Goal: Transaction & Acquisition: Purchase product/service

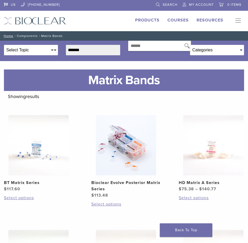
click at [34, 139] on img at bounding box center [38, 145] width 60 height 60
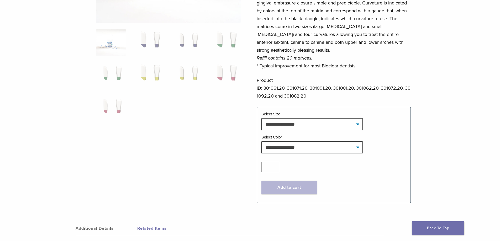
scroll to position [105, 0]
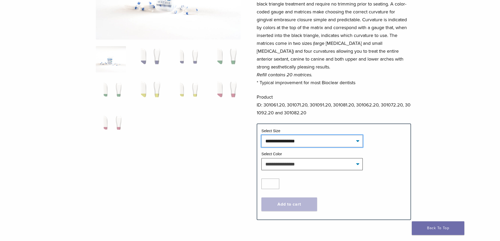
click at [248, 141] on select "**********" at bounding box center [312, 141] width 101 height 12
select select "*****"
click at [248, 135] on select "**********" at bounding box center [312, 141] width 101 height 12
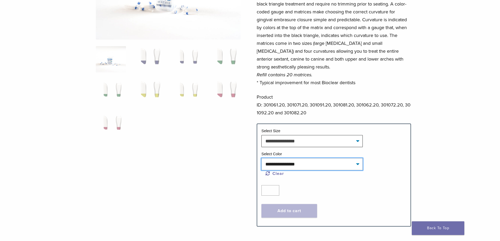
click at [248, 164] on select "**********" at bounding box center [312, 164] width 101 height 12
click at [248, 158] on select "**********" at bounding box center [312, 164] width 101 height 12
select select "****"
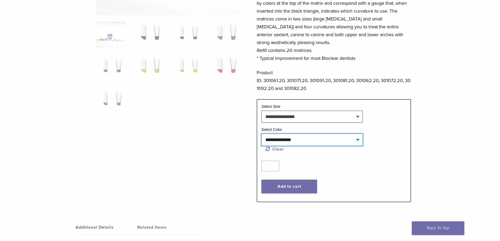
scroll to position [131, 0]
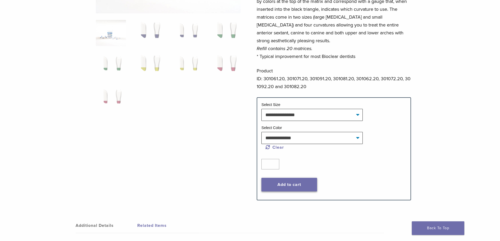
click at [248, 184] on button "Add to cart" at bounding box center [290, 185] width 56 height 14
click at [248, 183] on button "Add to cart" at bounding box center [290, 185] width 56 height 14
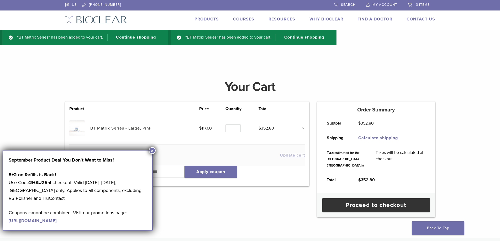
click at [151, 150] on button "×" at bounding box center [152, 150] width 7 height 7
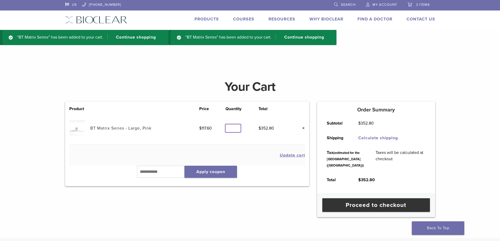
type input "*"
click at [237, 130] on input "*" at bounding box center [233, 128] width 15 height 8
click at [287, 128] on td "$ 352.80" at bounding box center [275, 128] width 32 height 33
click at [291, 155] on button "Update cart" at bounding box center [292, 155] width 25 height 4
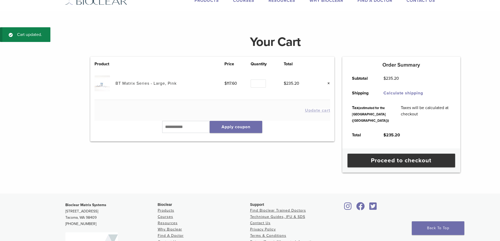
scroll to position [20, 0]
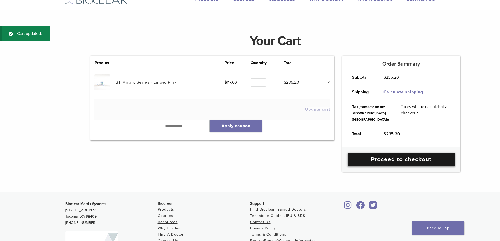
click at [389, 167] on link "Proceed to checkout" at bounding box center [402, 160] width 108 height 14
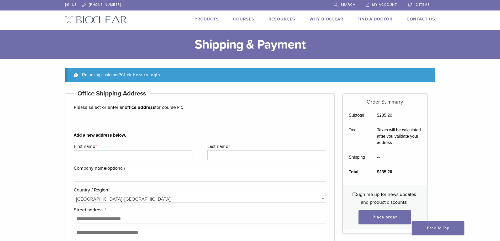
click at [137, 74] on link "Click here to login" at bounding box center [140, 74] width 39 height 5
click at [147, 76] on link "Click here to login" at bounding box center [140, 74] width 39 height 5
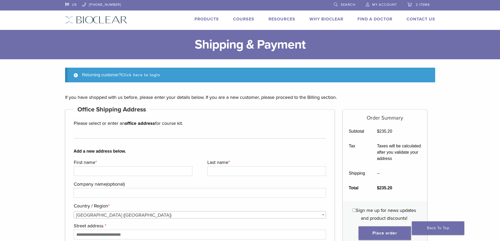
click at [147, 76] on link "Click here to login" at bounding box center [140, 74] width 39 height 5
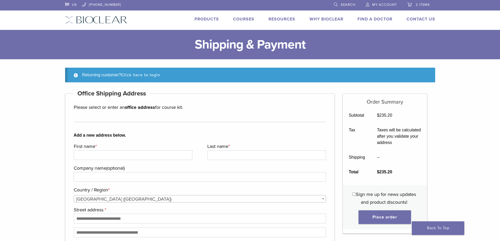
click at [140, 76] on link "Click here to login" at bounding box center [140, 74] width 39 height 5
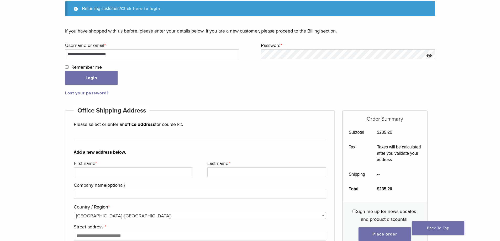
scroll to position [80, 0]
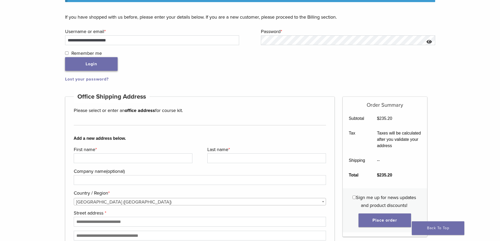
click at [85, 68] on button "Login" at bounding box center [91, 64] width 53 height 14
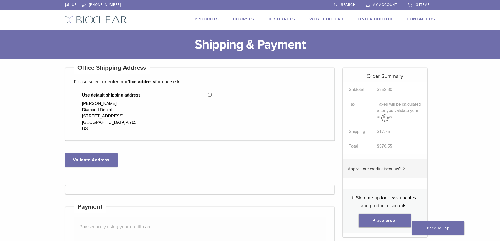
select select "**"
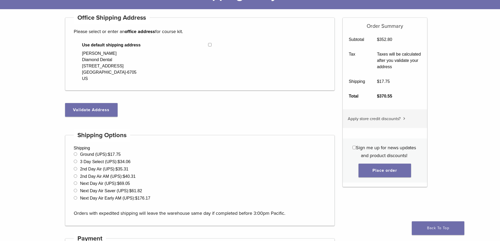
scroll to position [53, 0]
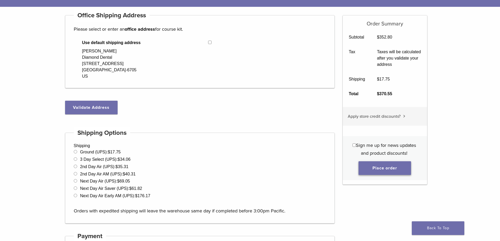
click at [388, 165] on button "Place order" at bounding box center [385, 169] width 53 height 14
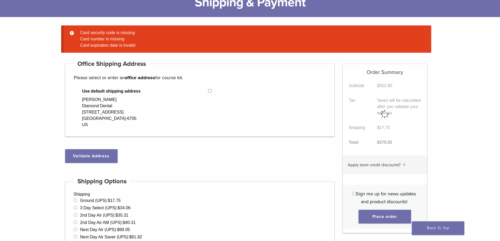
scroll to position [41, 0]
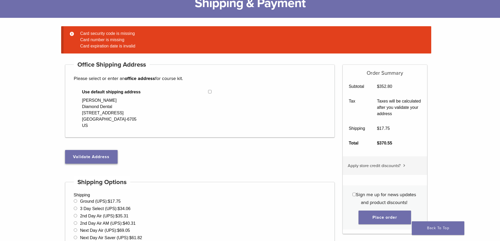
click at [82, 157] on button "Validate Address" at bounding box center [91, 157] width 53 height 14
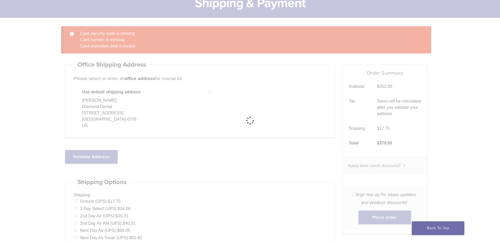
select select "**"
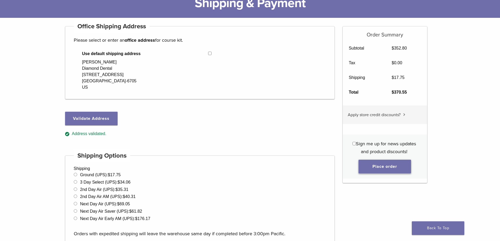
click at [381, 167] on button "Place order" at bounding box center [385, 167] width 53 height 14
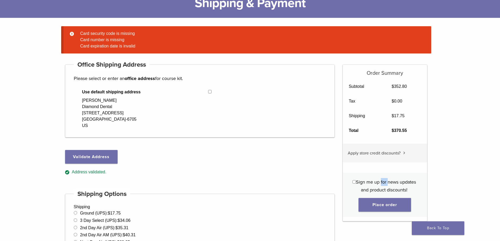
click at [381, 166] on div "Order Summary Subtotal $ 352.80 Tax $ 0.00 Shipping $ 17.75 Total $ 370.55 Appl…" at bounding box center [385, 143] width 85 height 157
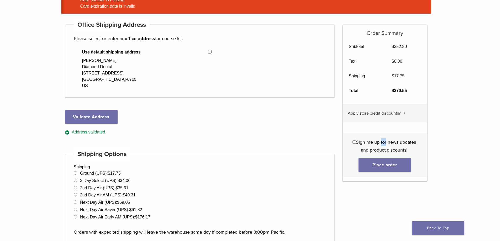
scroll to position [105, 0]
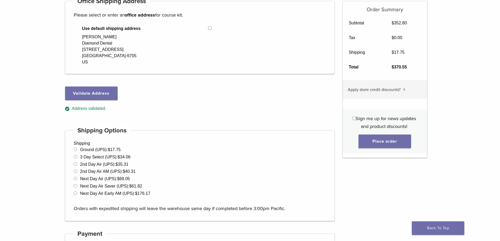
click at [419, 128] on label "Sign me up for news updates and product discounts!" at bounding box center [384, 123] width 72 height 16
click at [387, 140] on button "Place order" at bounding box center [385, 142] width 53 height 14
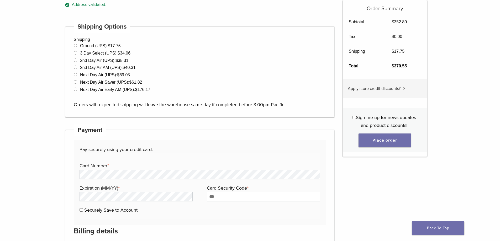
scroll to position [210, 0]
click at [392, 140] on button "Place order" at bounding box center [385, 141] width 53 height 14
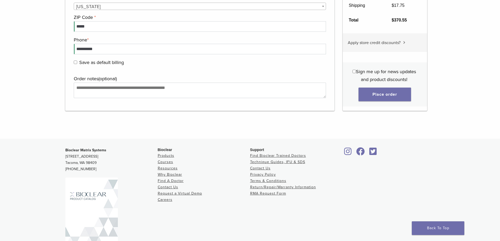
scroll to position [653, 0]
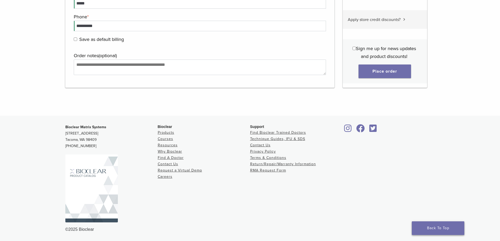
drag, startPoint x: 441, startPoint y: 225, endPoint x: 416, endPoint y: 231, distance: 25.3
click at [440, 225] on link "Back To Top" at bounding box center [438, 229] width 53 height 14
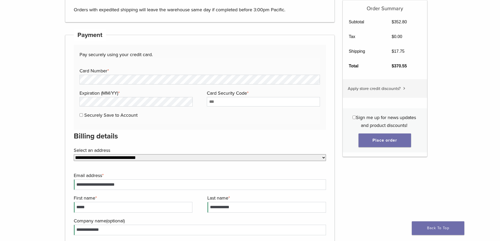
scroll to position [368, 0]
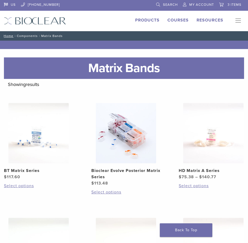
click at [38, 137] on img at bounding box center [38, 133] width 60 height 60
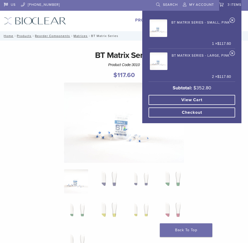
click at [233, 19] on link "×" at bounding box center [233, 21] width 6 height 8
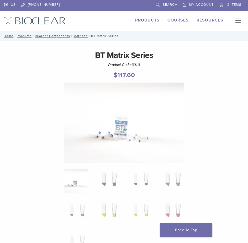
click at [236, 4] on span "2 items" at bounding box center [234, 5] width 14 height 4
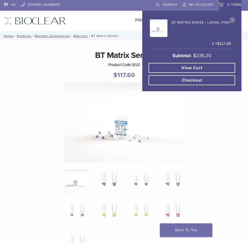
click at [214, 69] on link "View cart" at bounding box center [192, 68] width 87 height 10
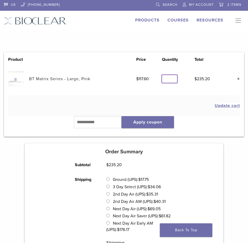
type input "*"
click at [173, 80] on input "*" at bounding box center [169, 79] width 15 height 8
click at [225, 106] on button "Update cart" at bounding box center [227, 106] width 25 height 4
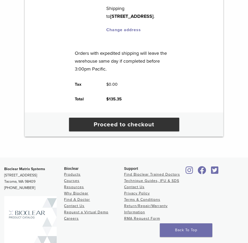
scroll to position [262, 0]
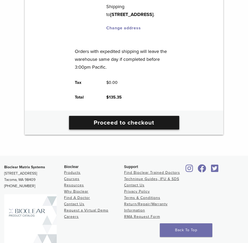
click at [145, 121] on link "Proceed to checkout" at bounding box center [124, 123] width 110 height 14
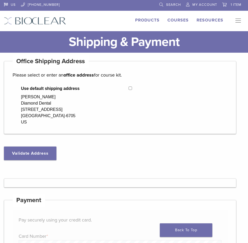
select select "**"
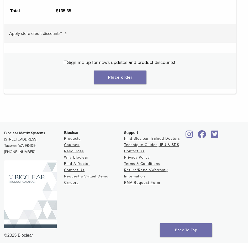
scroll to position [766, 0]
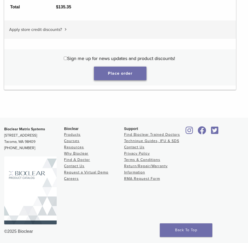
click at [128, 74] on button "Place order" at bounding box center [120, 74] width 53 height 14
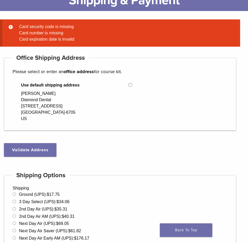
scroll to position [35, 0]
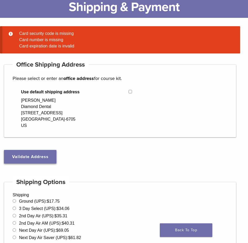
click at [46, 152] on button "Validate Address" at bounding box center [30, 157] width 53 height 14
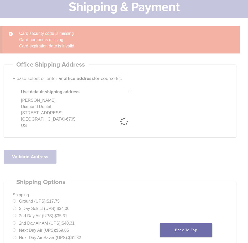
select select "**"
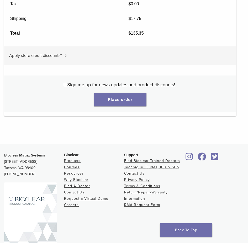
scroll to position [770, 0]
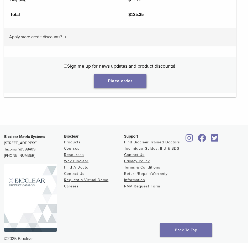
click at [130, 80] on button "Place order" at bounding box center [120, 81] width 53 height 14
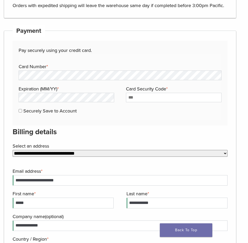
scroll to position [298, 0]
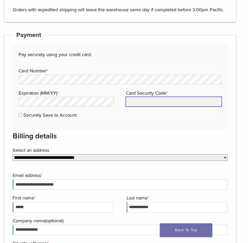
click at [165, 100] on input "Card Security Code *" at bounding box center [174, 101] width 96 height 9
type input "****"
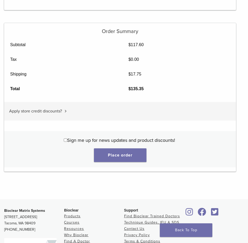
scroll to position [744, 0]
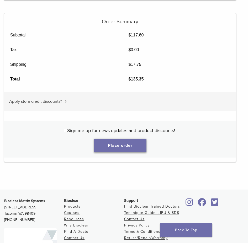
click at [125, 148] on button "Place order" at bounding box center [120, 146] width 53 height 14
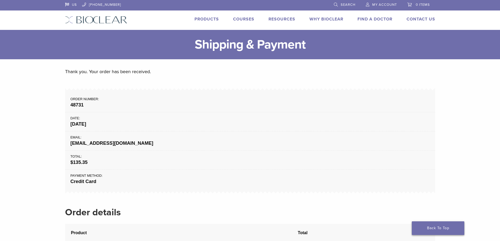
click at [248, 228] on link "Back To Top" at bounding box center [438, 229] width 53 height 14
